Goal: Complete application form

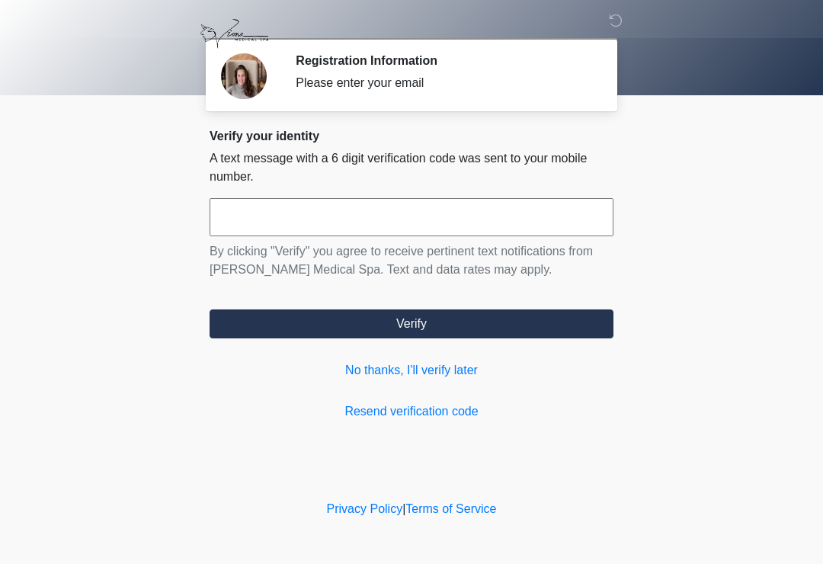
click at [303, 210] on input "text" at bounding box center [412, 217] width 404 height 38
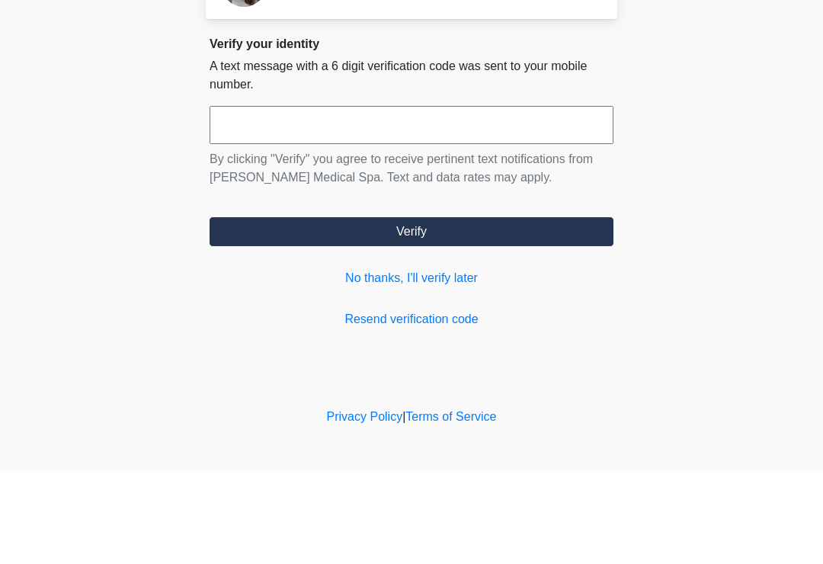
click at [470, 309] on button "Verify" at bounding box center [412, 323] width 404 height 29
type input "******"
click at [456, 309] on button "Verify" at bounding box center [412, 323] width 404 height 29
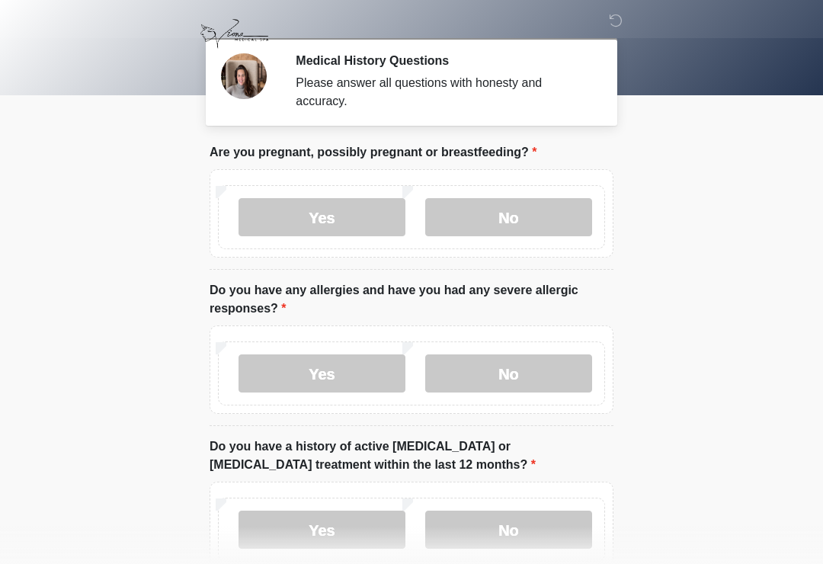
click at [533, 213] on label "No" at bounding box center [508, 217] width 167 height 38
click at [535, 375] on label "No" at bounding box center [508, 373] width 167 height 38
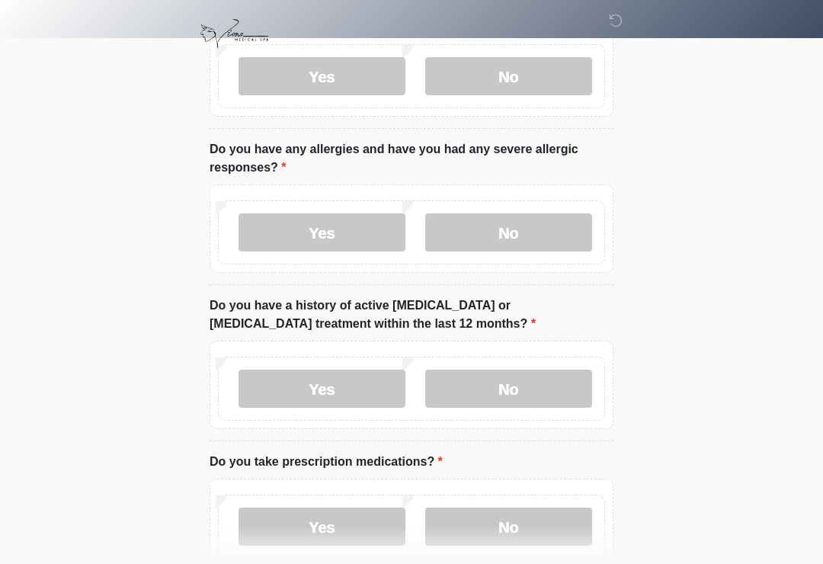
scroll to position [178, 0]
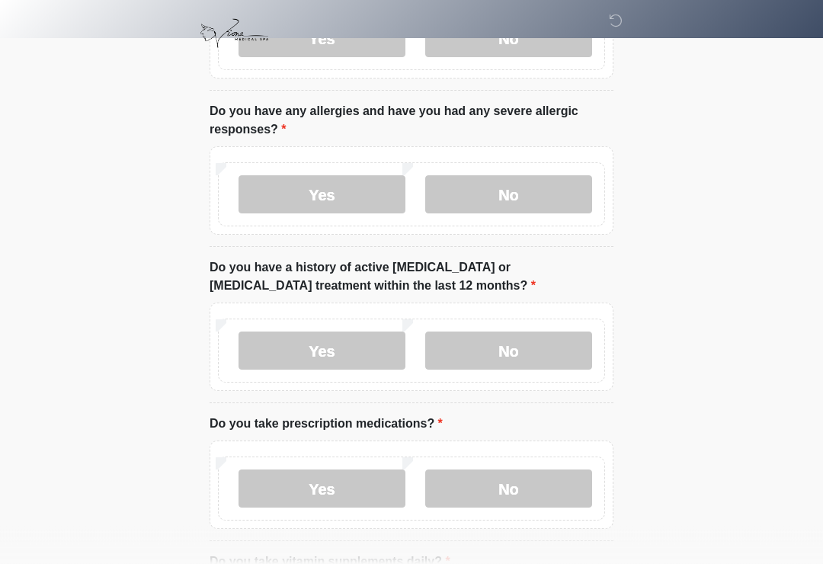
click at [545, 351] on label "No" at bounding box center [508, 351] width 167 height 38
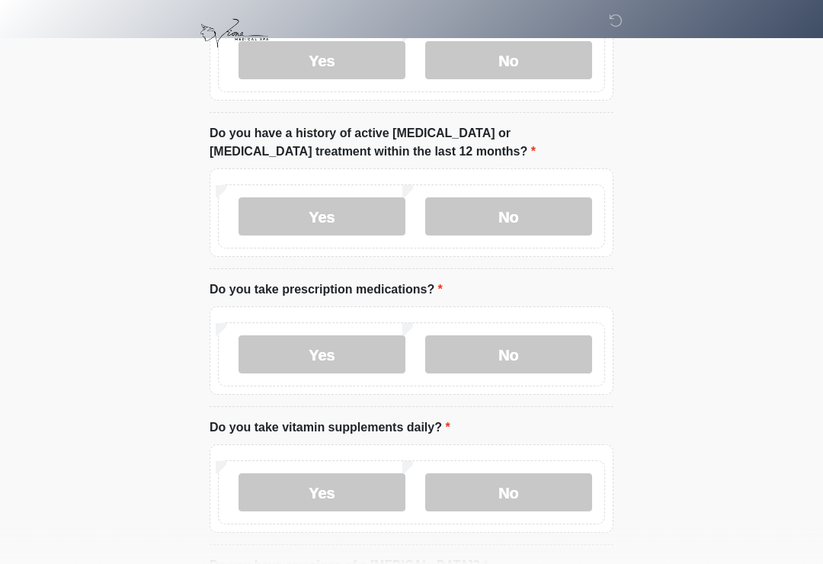
click at [541, 357] on label "No" at bounding box center [508, 355] width 167 height 38
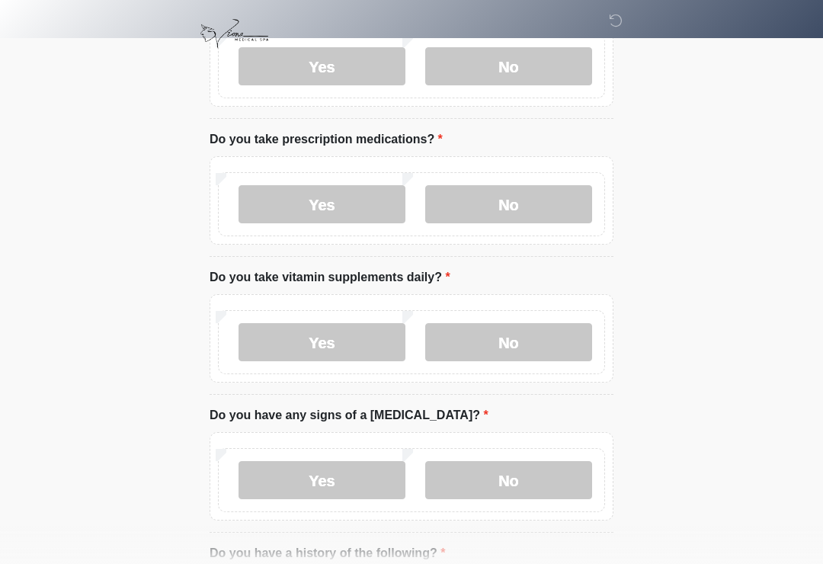
scroll to position [466, 0]
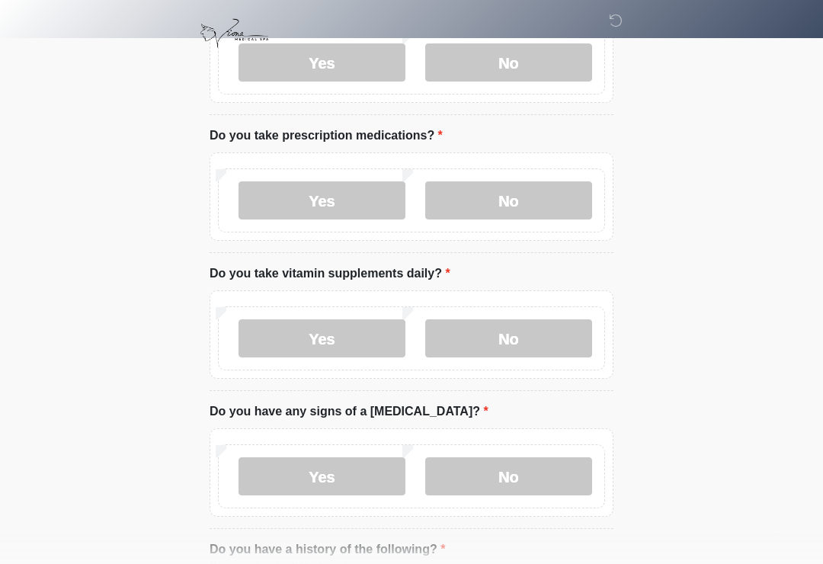
click at [546, 342] on label "No" at bounding box center [508, 339] width 167 height 38
click at [366, 335] on label "Yes" at bounding box center [322, 338] width 167 height 38
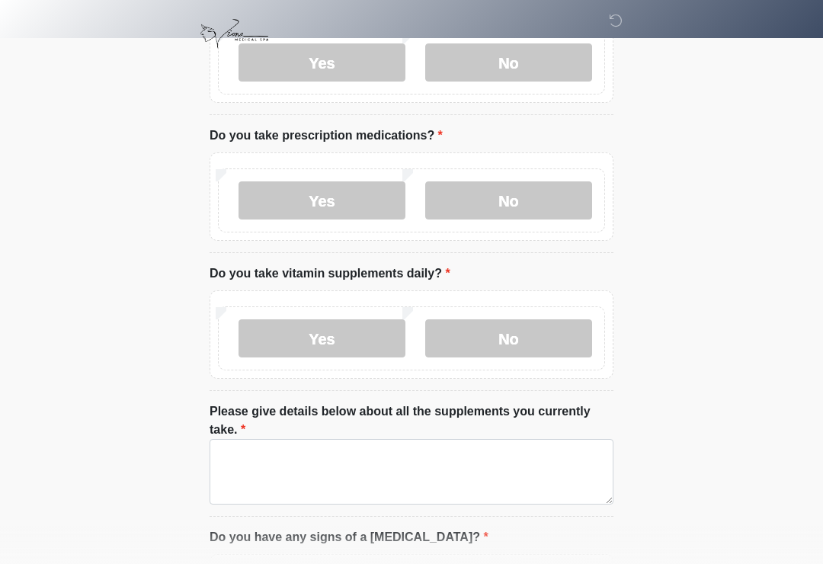
click at [530, 340] on label "No" at bounding box center [508, 338] width 167 height 38
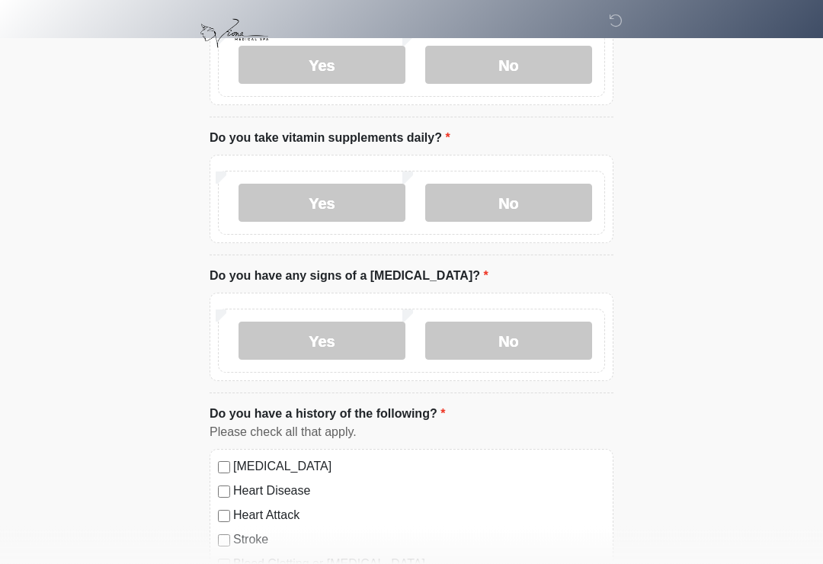
scroll to position [605, 0]
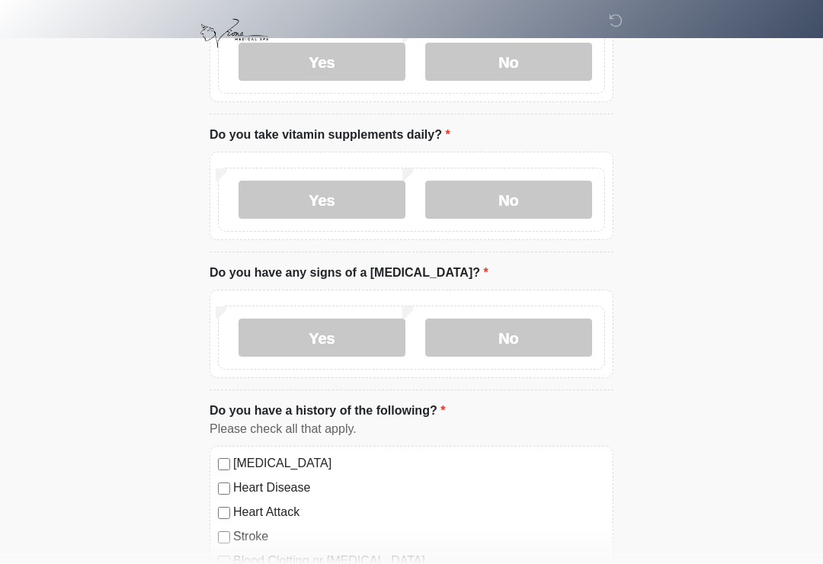
click at [522, 340] on label "No" at bounding box center [508, 338] width 167 height 38
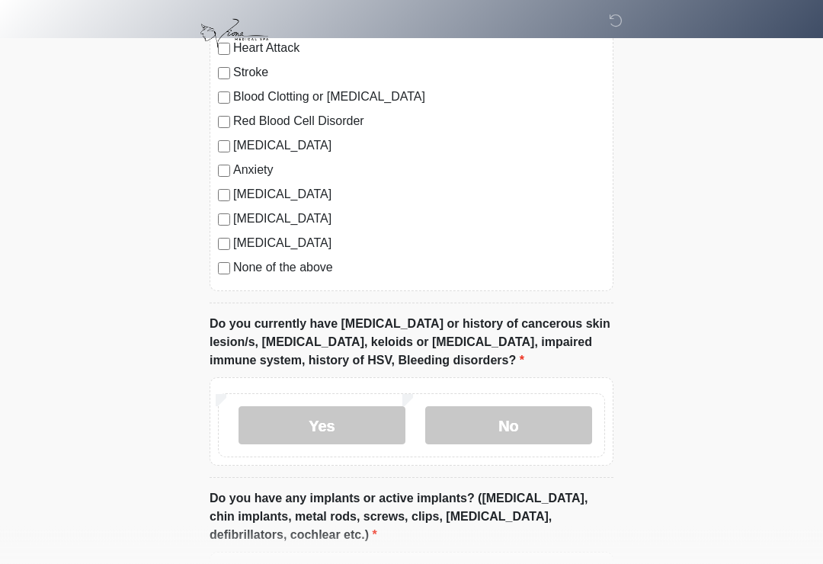
scroll to position [1110, 0]
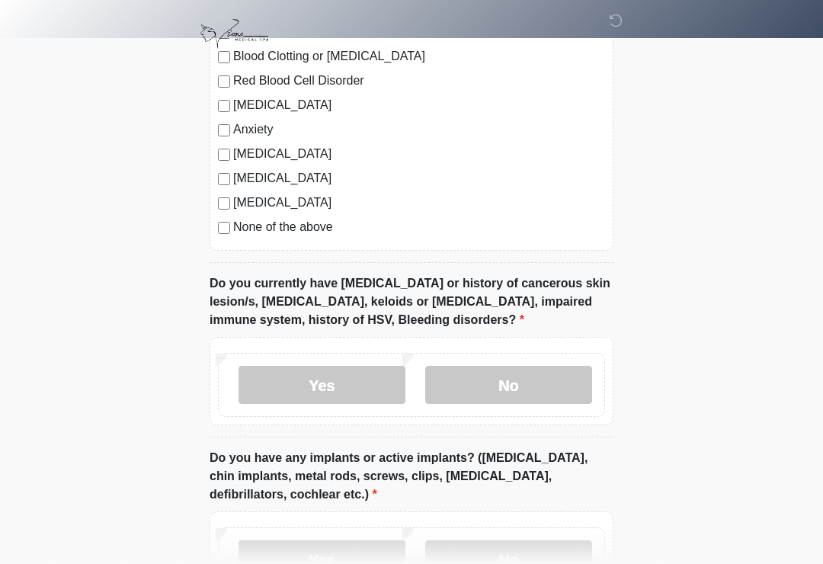
click at [534, 378] on label "No" at bounding box center [508, 385] width 167 height 38
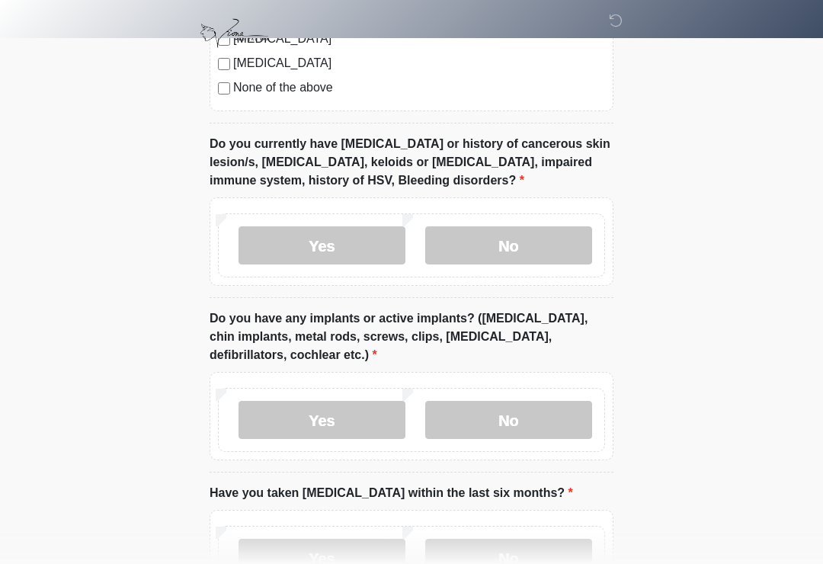
scroll to position [1258, 0]
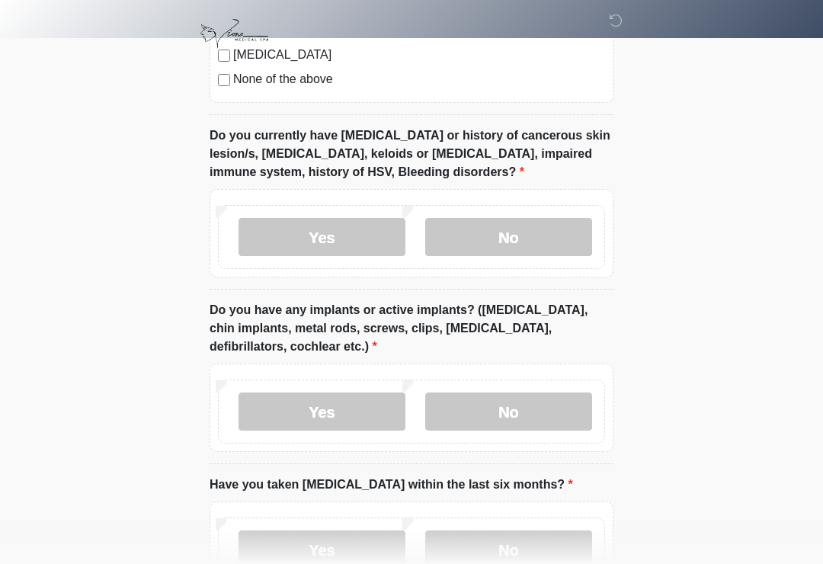
click at [533, 402] on label "No" at bounding box center [508, 412] width 167 height 38
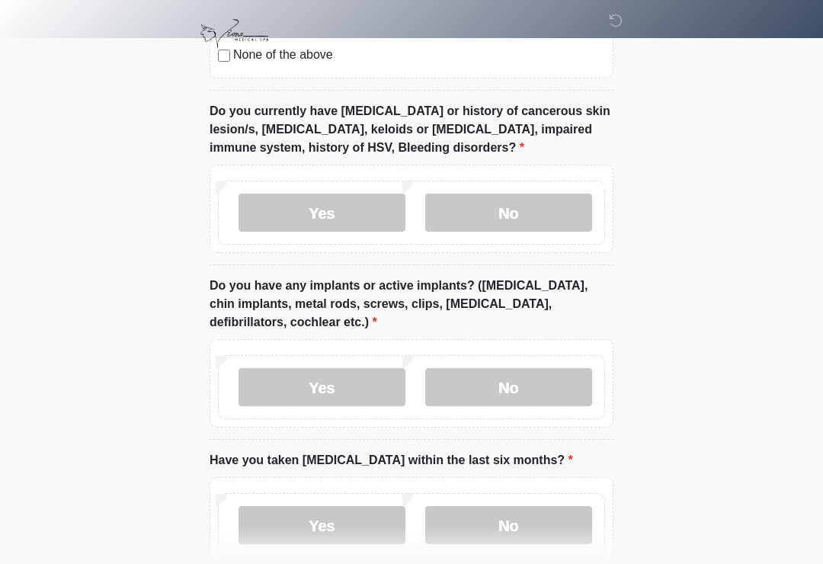
scroll to position [1392, 0]
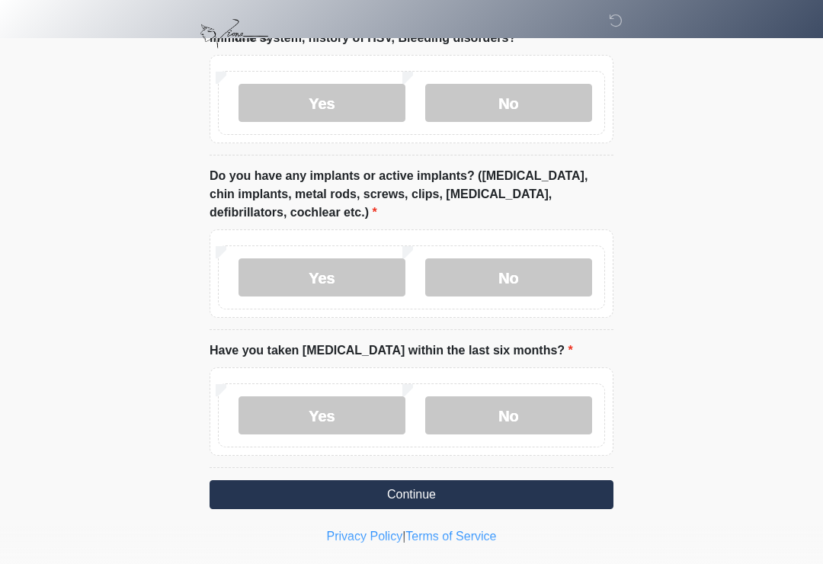
click at [529, 407] on label "No" at bounding box center [508, 415] width 167 height 38
click at [436, 489] on button "Continue" at bounding box center [412, 494] width 404 height 29
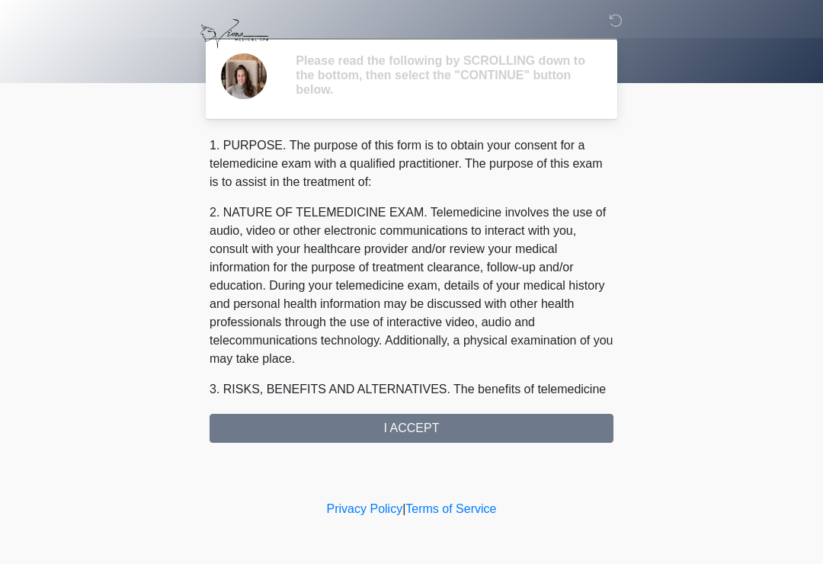
scroll to position [0, 0]
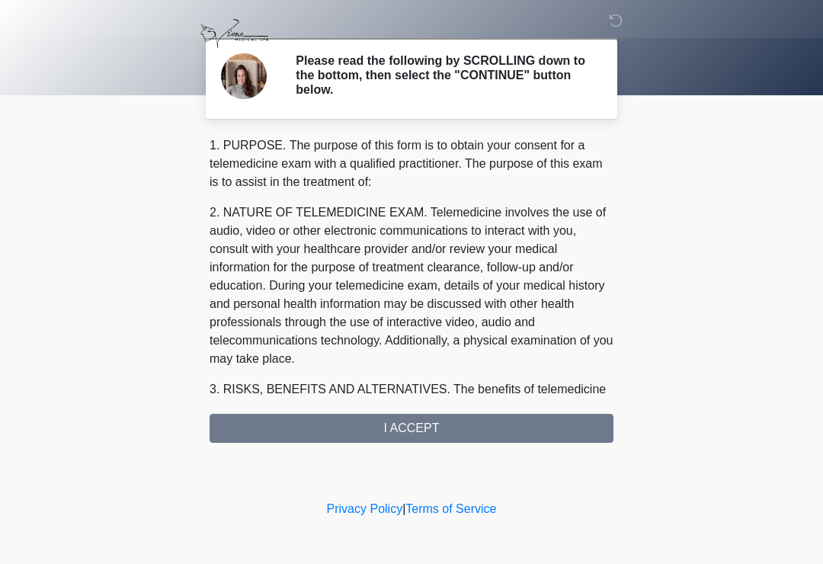
click at [450, 425] on div "1. PURPOSE. The purpose of this form is to obtain your consent for a telemedici…" at bounding box center [412, 289] width 404 height 306
click at [416, 420] on div "1. PURPOSE. The purpose of this form is to obtain your consent for a telemedici…" at bounding box center [412, 289] width 404 height 306
click at [422, 420] on div "1. PURPOSE. The purpose of this form is to obtain your consent for a telemedici…" at bounding box center [412, 289] width 404 height 306
click at [419, 434] on div "1. PURPOSE. The purpose of this form is to obtain your consent for a telemedici…" at bounding box center [412, 289] width 404 height 306
click at [418, 433] on div "1. PURPOSE. The purpose of this form is to obtain your consent for a telemedici…" at bounding box center [412, 289] width 404 height 306
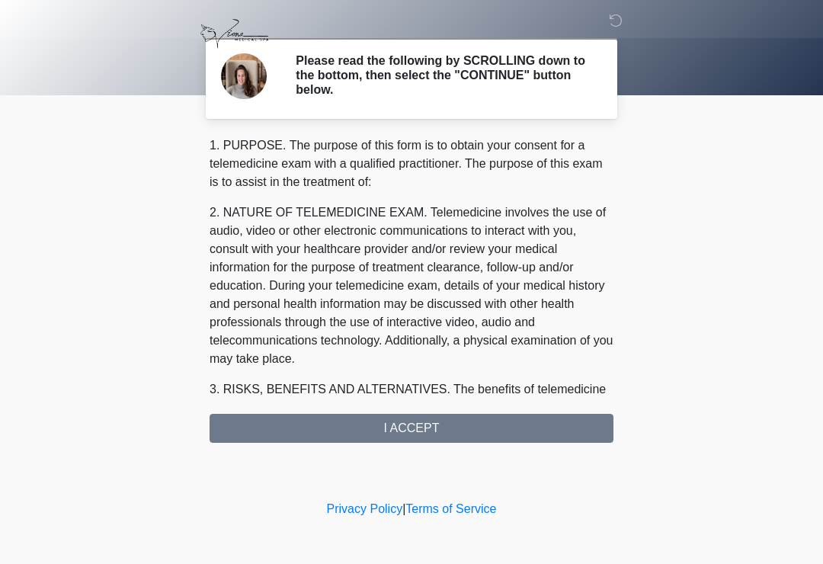
click at [453, 423] on div "1. PURPOSE. The purpose of this form is to obtain your consent for a telemedici…" at bounding box center [412, 289] width 404 height 306
click at [521, 431] on div "1. PURPOSE. The purpose of this form is to obtain your consent for a telemedici…" at bounding box center [412, 289] width 404 height 306
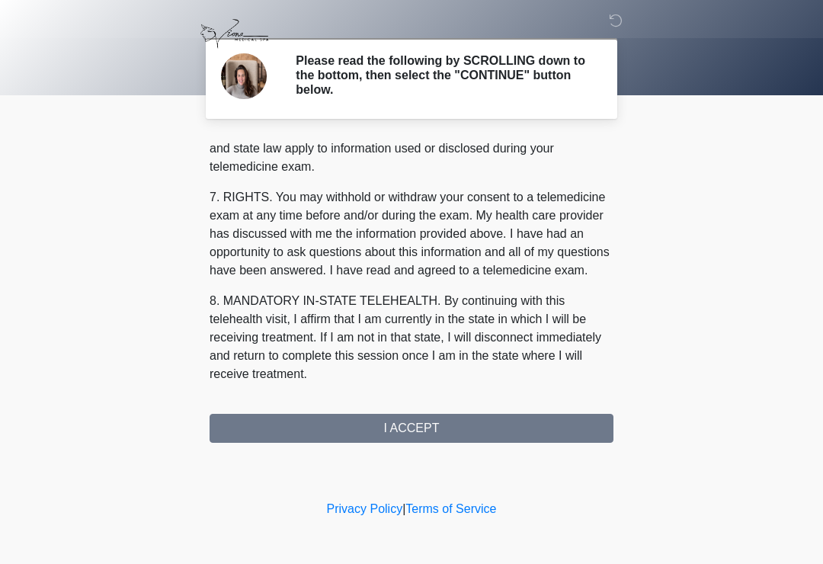
scroll to position [625, 0]
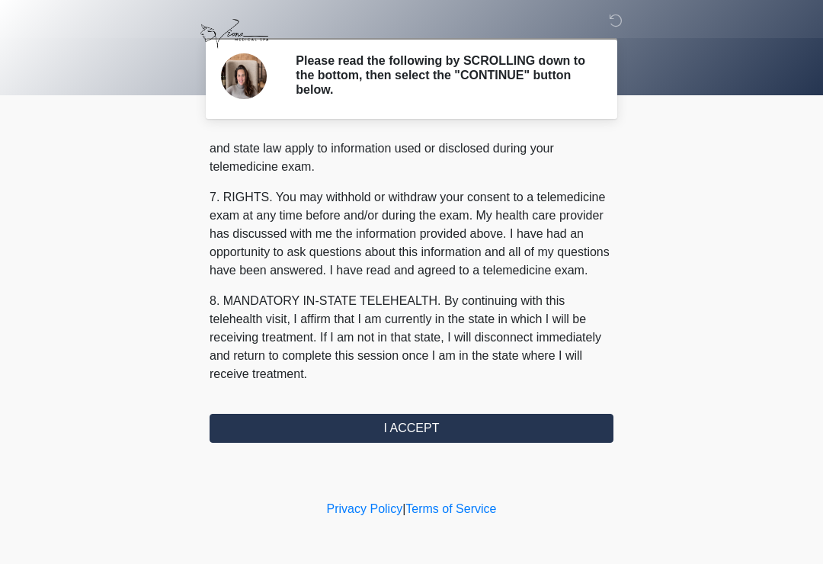
click at [435, 424] on button "I ACCEPT" at bounding box center [412, 428] width 404 height 29
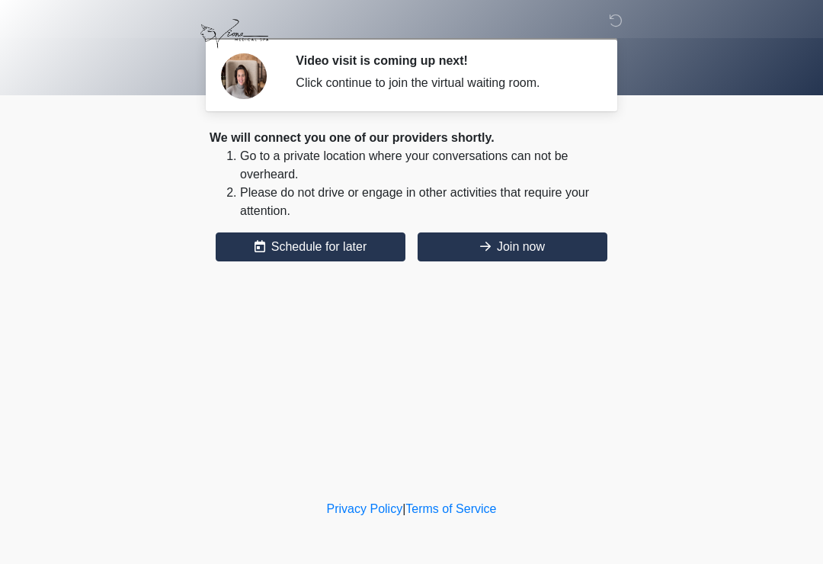
click at [534, 245] on button "Join now" at bounding box center [513, 246] width 190 height 29
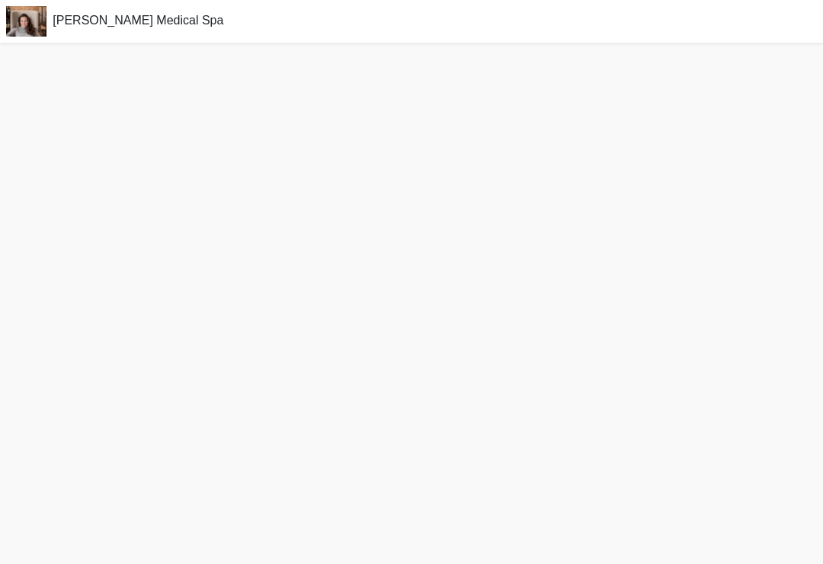
scroll to position [5, 0]
